Goal: Check status: Check status

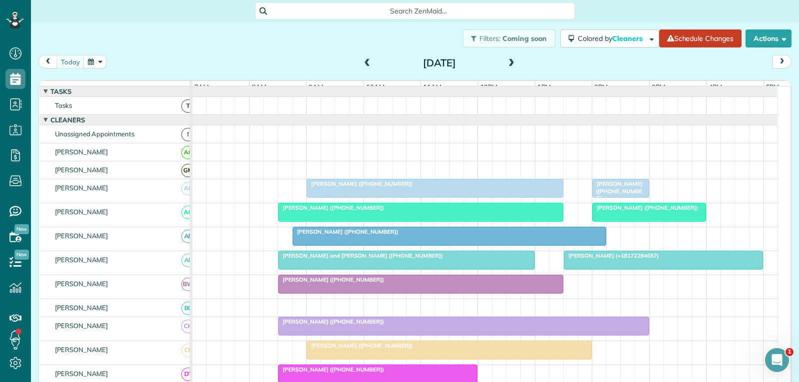
scroll to position [22, 0]
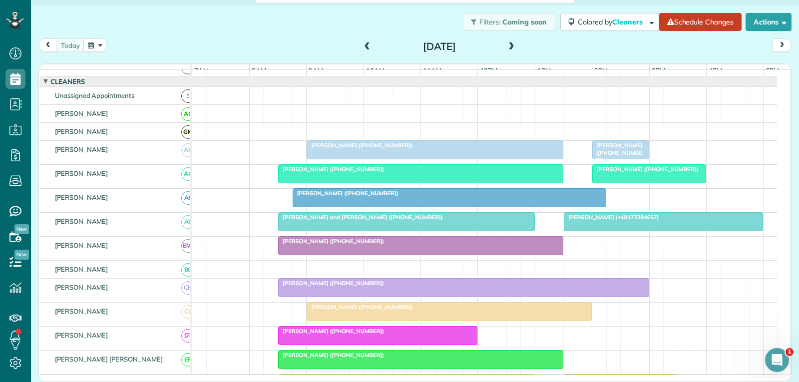
click at [622, 153] on span "[PERSON_NAME] ([PHONE_NUMBER])" at bounding box center [617, 152] width 51 height 21
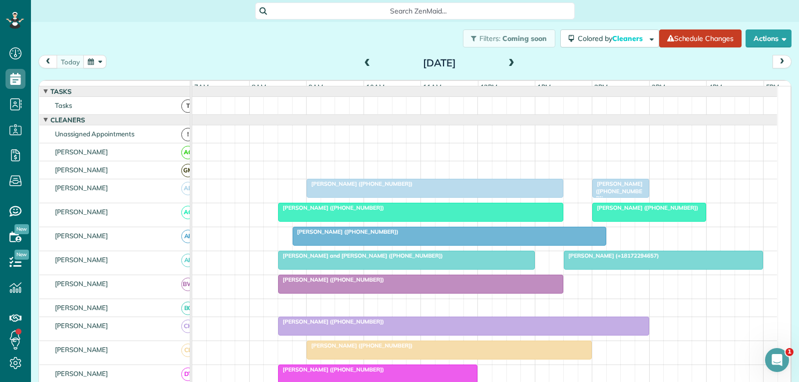
click at [616, 193] on span "[PERSON_NAME] ([PHONE_NUMBER])" at bounding box center [617, 190] width 51 height 21
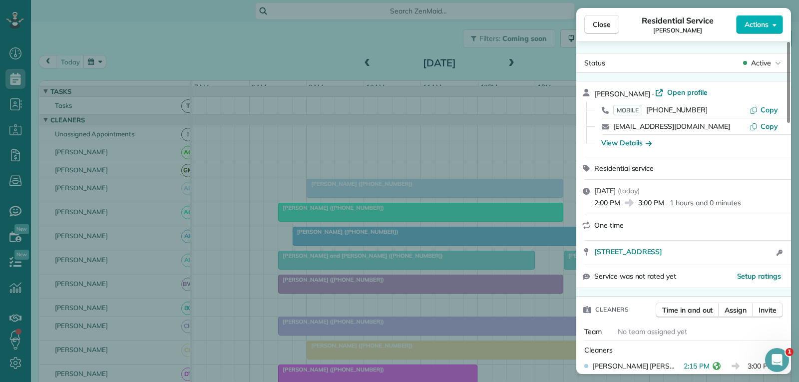
scroll to position [50, 0]
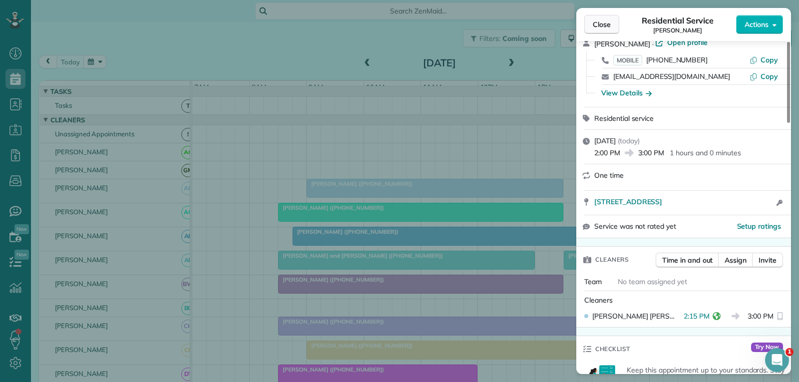
click at [608, 22] on span "Close" at bounding box center [602, 24] width 18 height 10
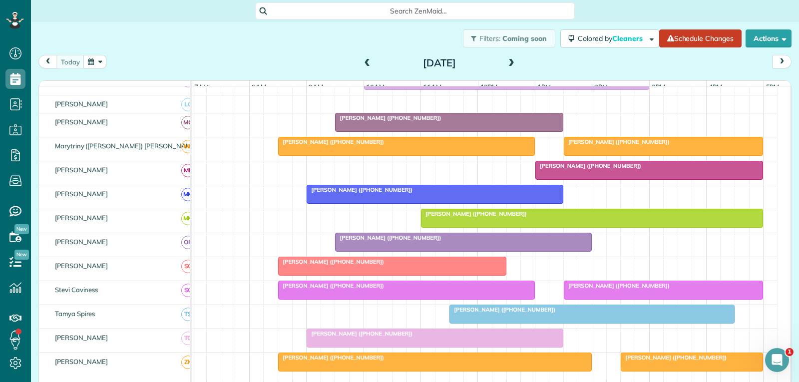
scroll to position [449, 0]
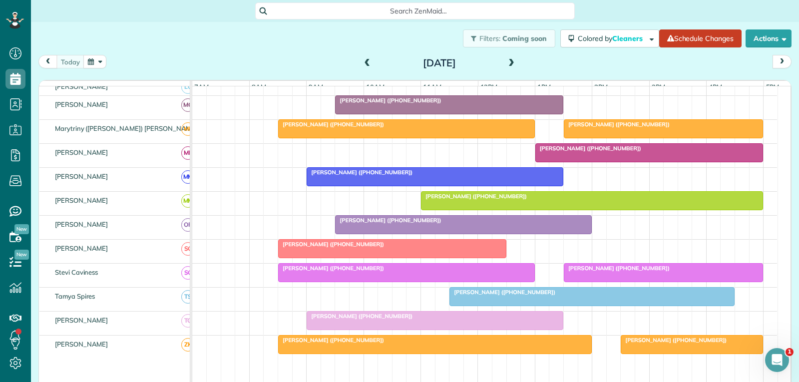
click at [608, 282] on div at bounding box center [663, 273] width 198 height 18
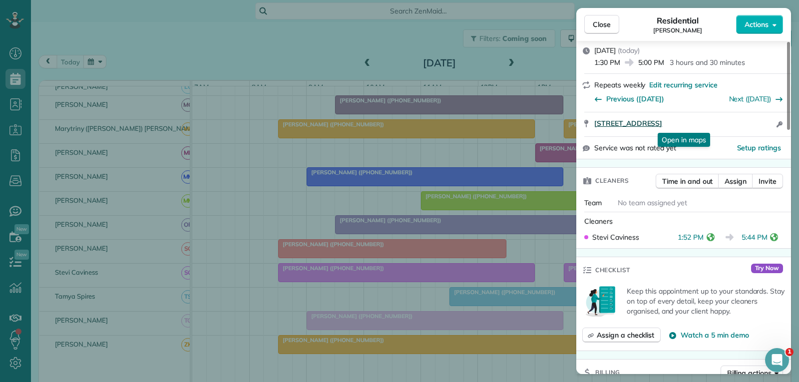
scroll to position [150, 0]
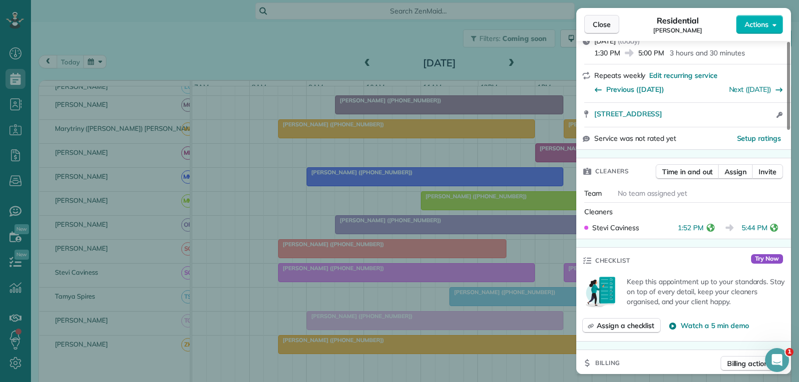
click at [602, 22] on span "Close" at bounding box center [602, 24] width 18 height 10
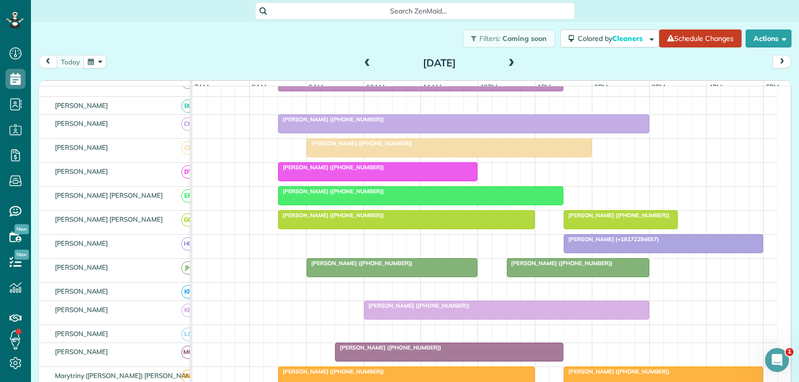
scroll to position [50, 0]
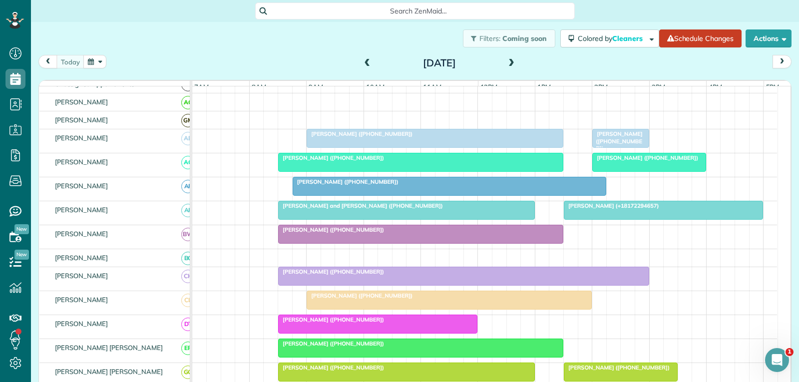
click at [624, 146] on span "[PERSON_NAME] ([PHONE_NUMBER])" at bounding box center [617, 140] width 51 height 21
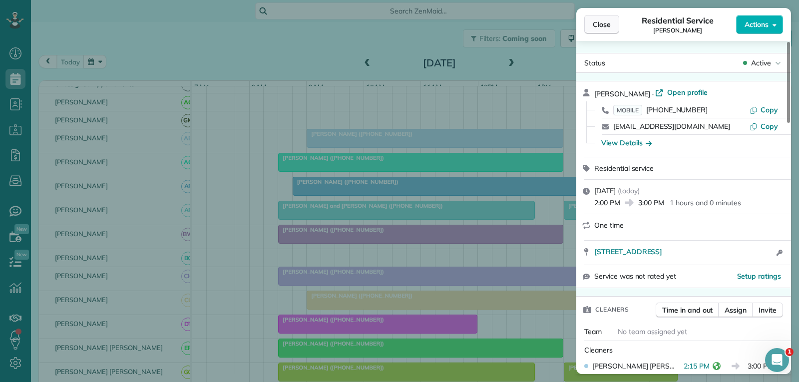
click at [600, 26] on span "Close" at bounding box center [602, 24] width 18 height 10
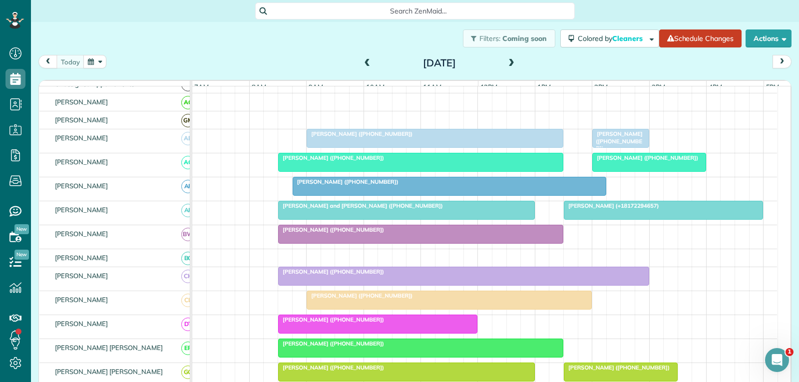
click at [592, 142] on div at bounding box center [593, 138] width 3 height 19
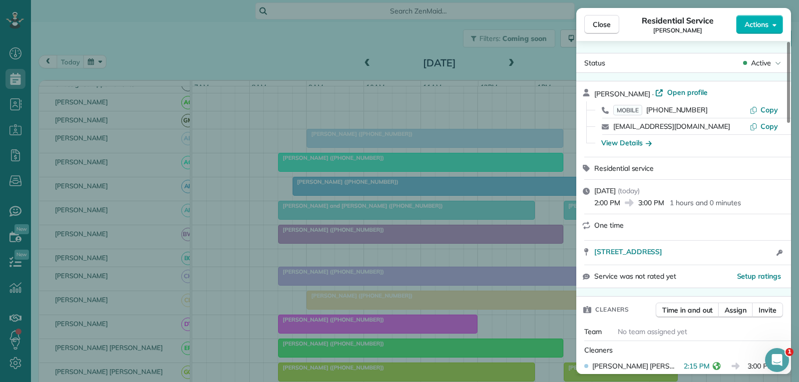
scroll to position [50, 0]
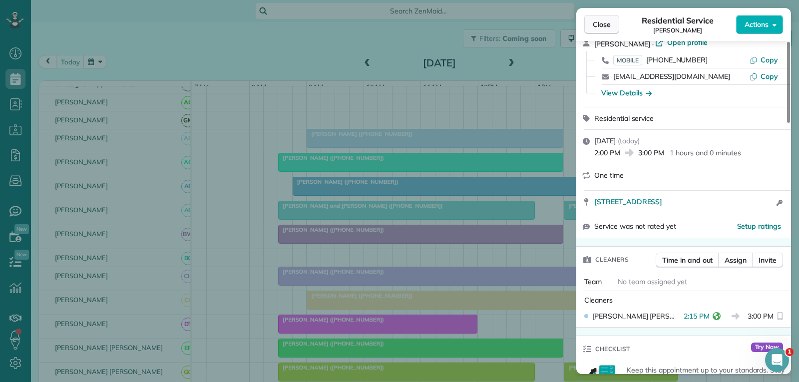
click at [596, 24] on span "Close" at bounding box center [602, 24] width 18 height 10
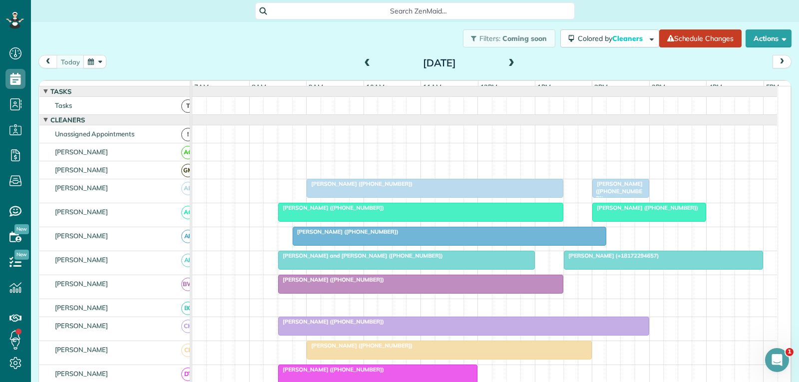
click at [604, 197] on span "[PERSON_NAME] ([PHONE_NUMBER])" at bounding box center [617, 190] width 51 height 21
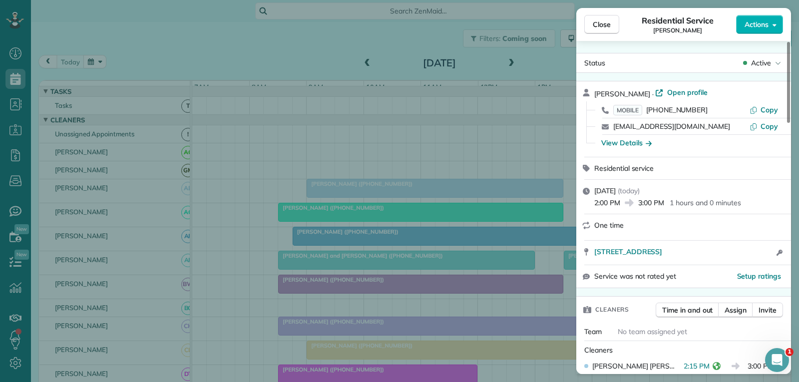
scroll to position [100, 0]
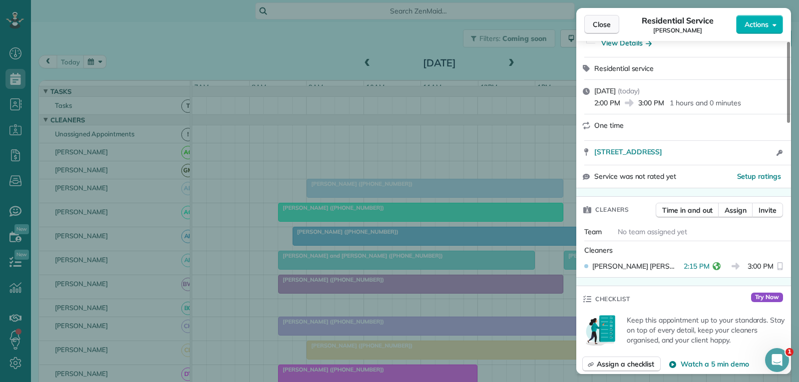
click at [608, 23] on span "Close" at bounding box center [602, 24] width 18 height 10
